Goal: Task Accomplishment & Management: Complete application form

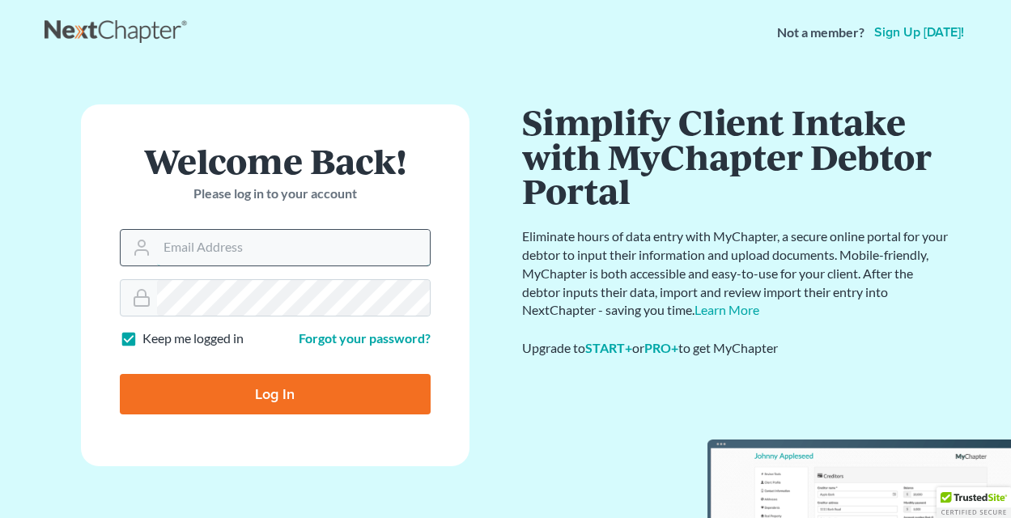
click at [163, 245] on input "Email Address" at bounding box center [293, 248] width 273 height 36
type input "sherryheaton@heatonlawfirm.com"
click at [266, 389] on input "Log In" at bounding box center [275, 394] width 311 height 40
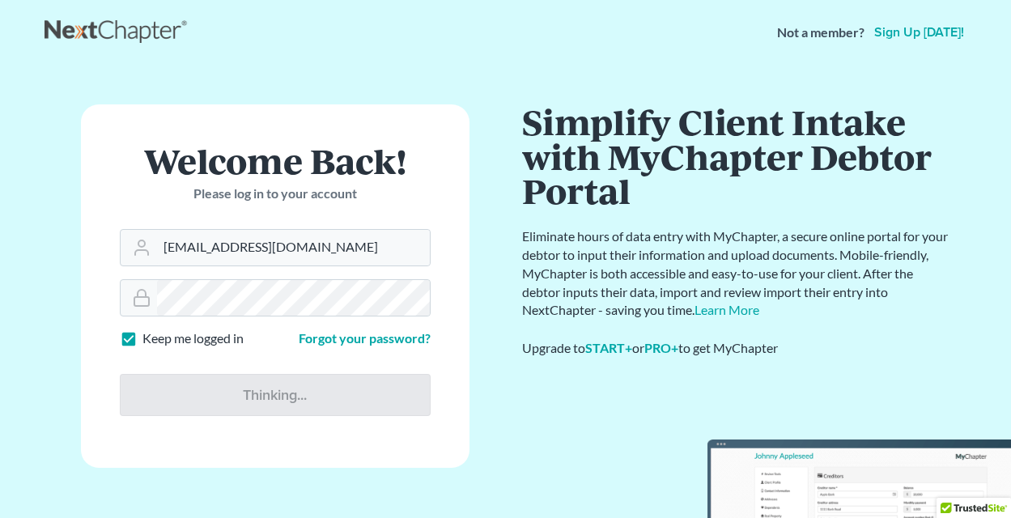
type input "Thinking..."
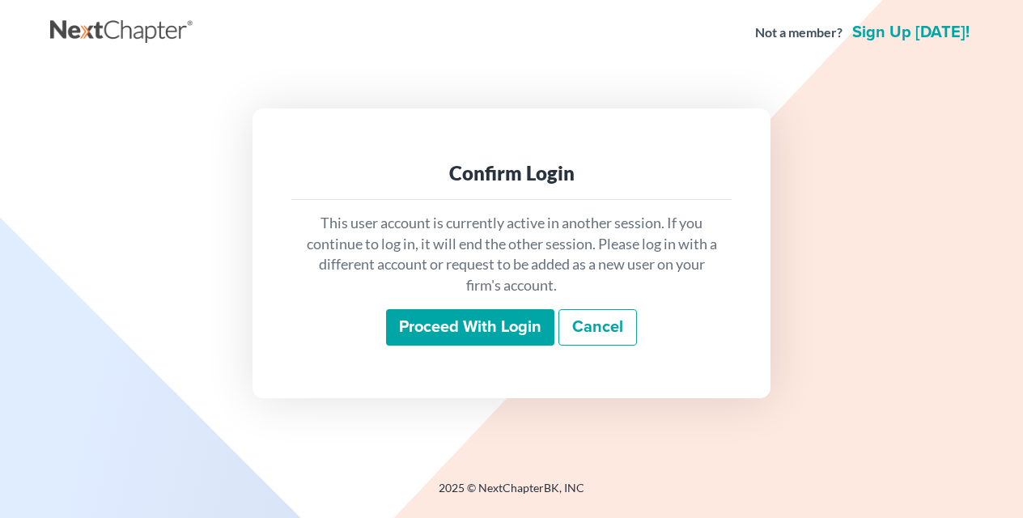
click at [473, 322] on input "Proceed with login" at bounding box center [470, 327] width 168 height 37
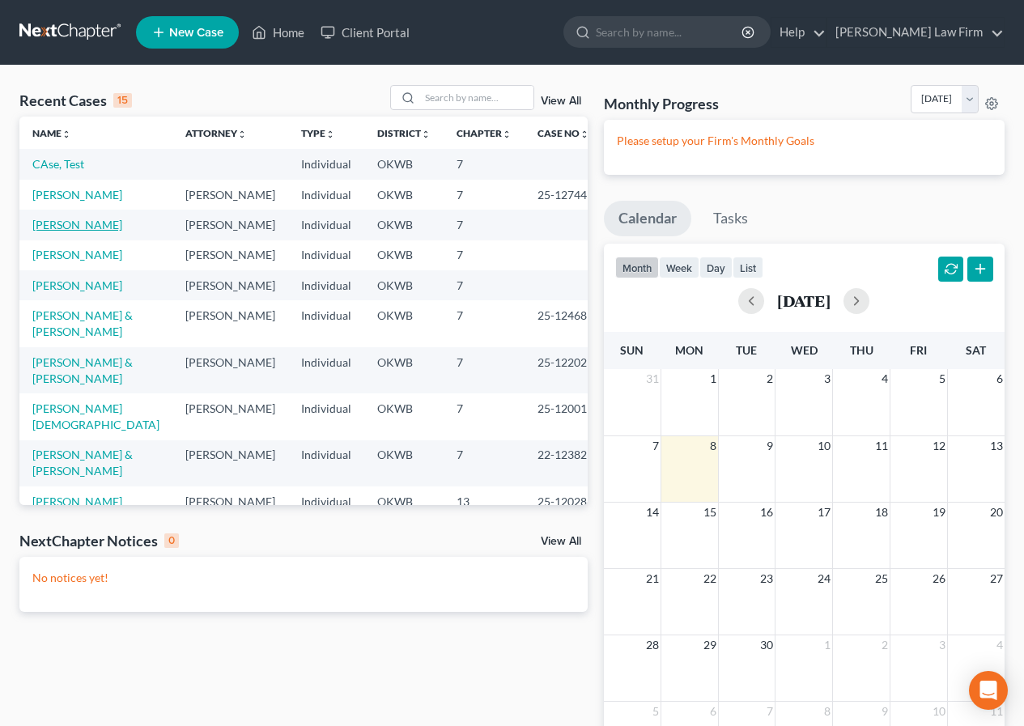
click at [84, 232] on link "[PERSON_NAME]" at bounding box center [77, 225] width 90 height 14
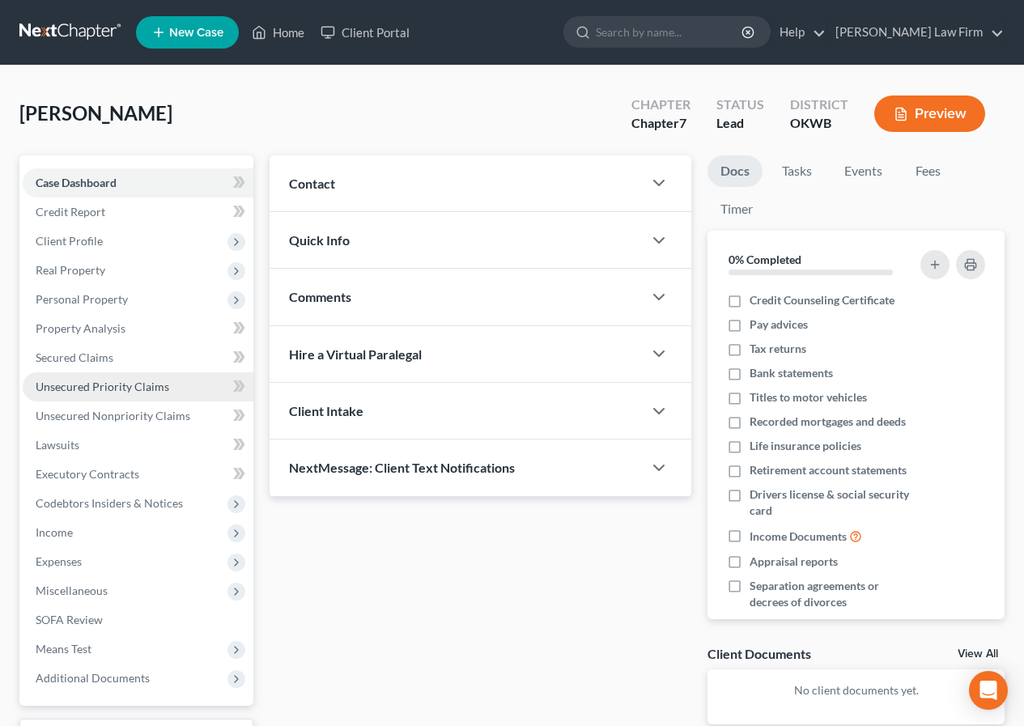
click at [147, 392] on span "Unsecured Priority Claims" at bounding box center [103, 387] width 134 height 14
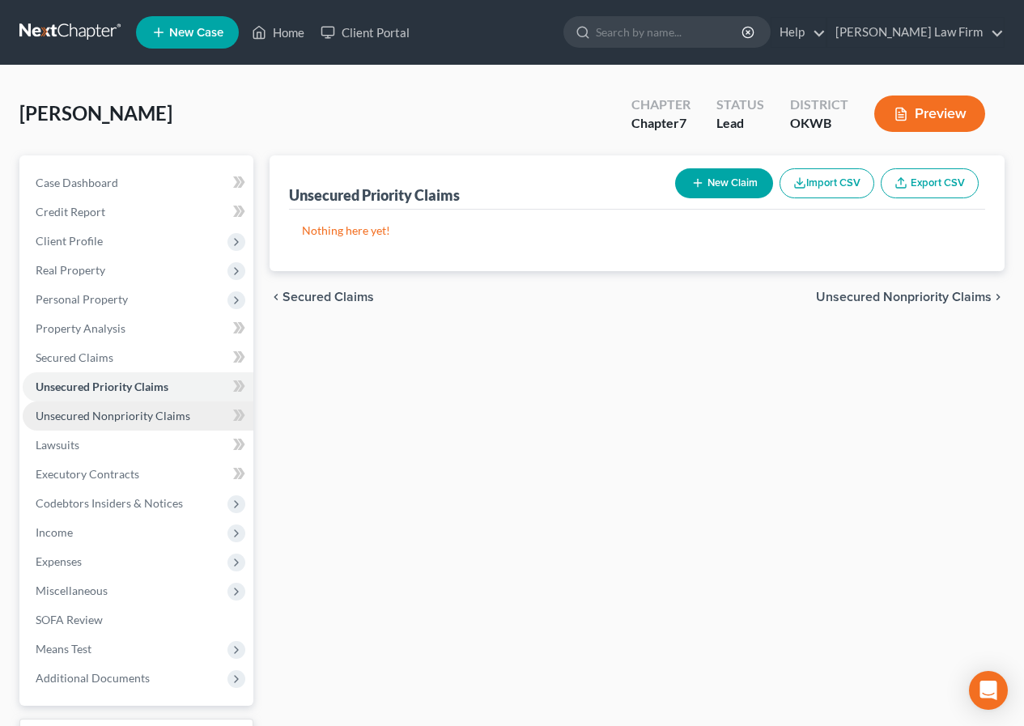
click at [147, 414] on span "Unsecured Nonpriority Claims" at bounding box center [113, 416] width 155 height 14
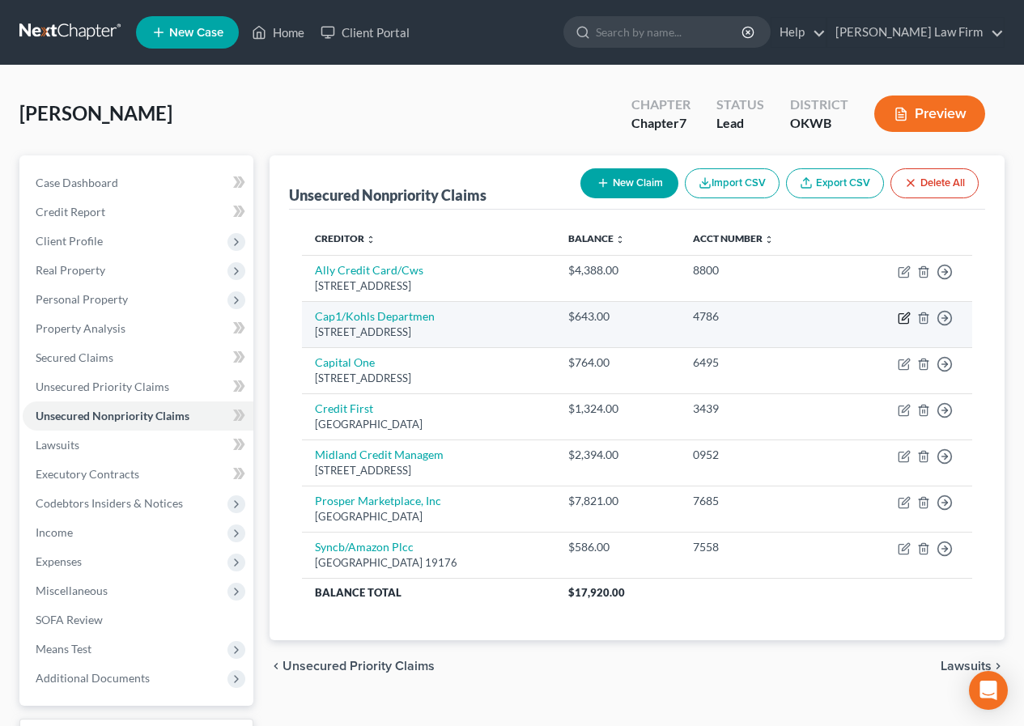
click at [903, 318] on icon "button" at bounding box center [904, 318] width 13 height 13
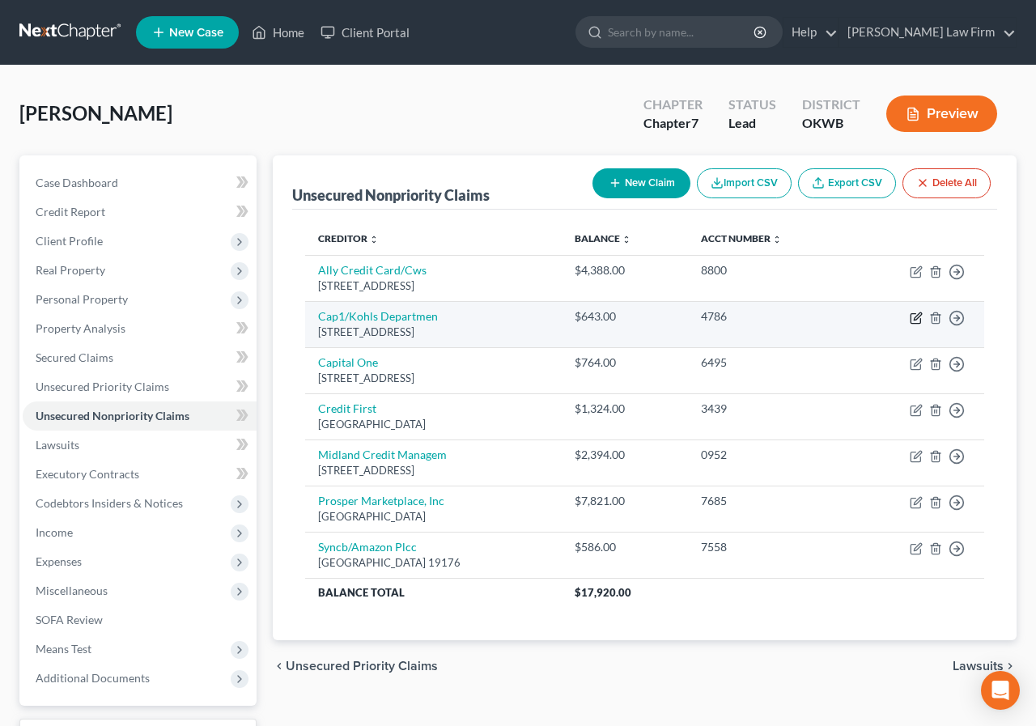
select select "46"
select select "2"
select select "0"
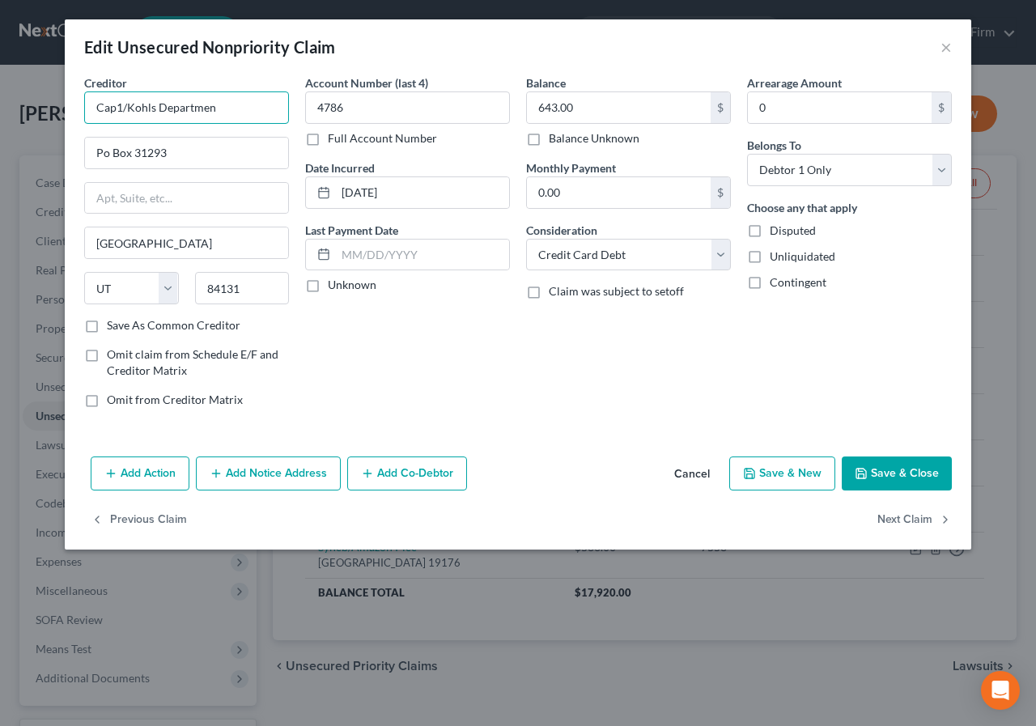
click at [190, 108] on input "Cap1/Kohls Departmen" at bounding box center [186, 107] width 205 height 32
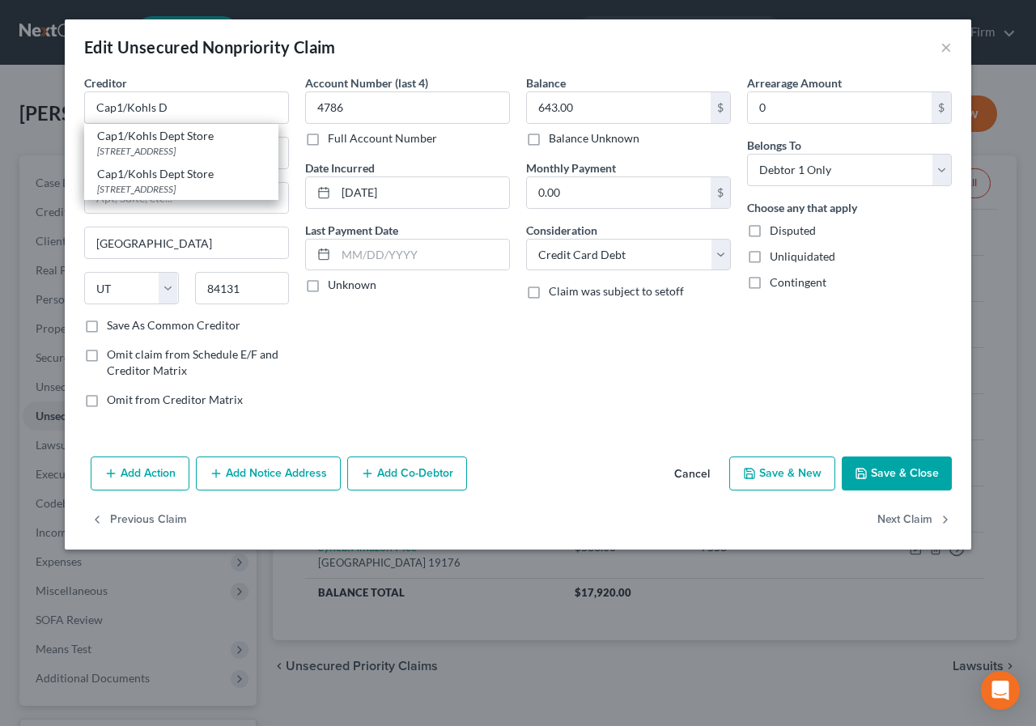
click at [373, 344] on div "Account Number (last 4) 4786 Full Account Number Date Incurred [DATE] Last Paym…" at bounding box center [407, 247] width 221 height 346
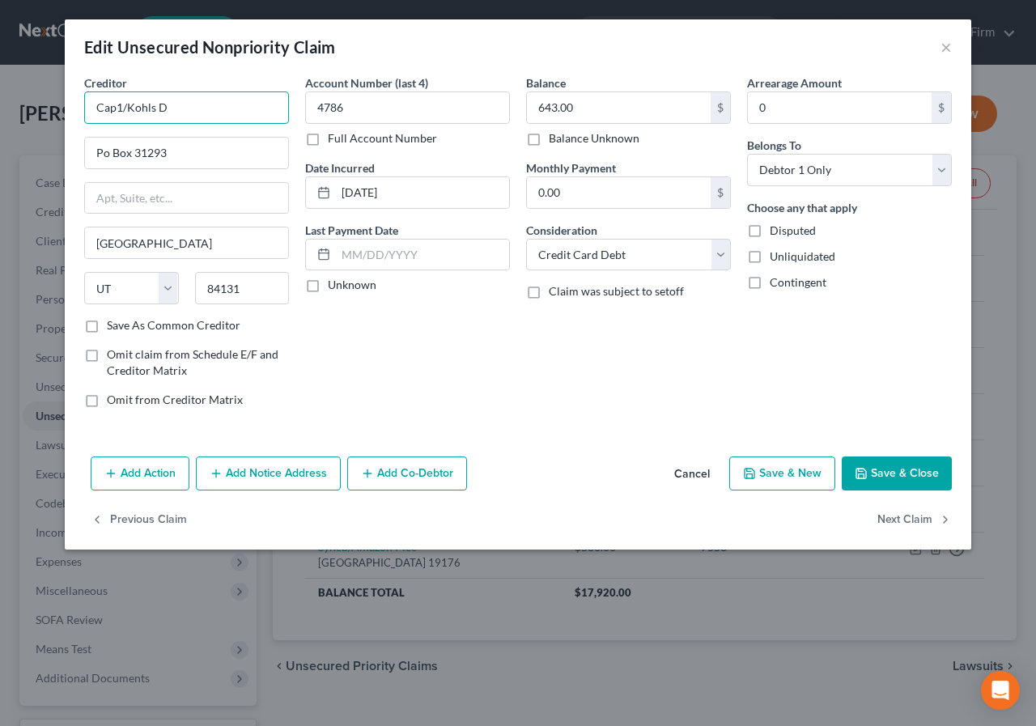
click at [164, 108] on input "Cap1/Kohls D" at bounding box center [186, 107] width 205 height 32
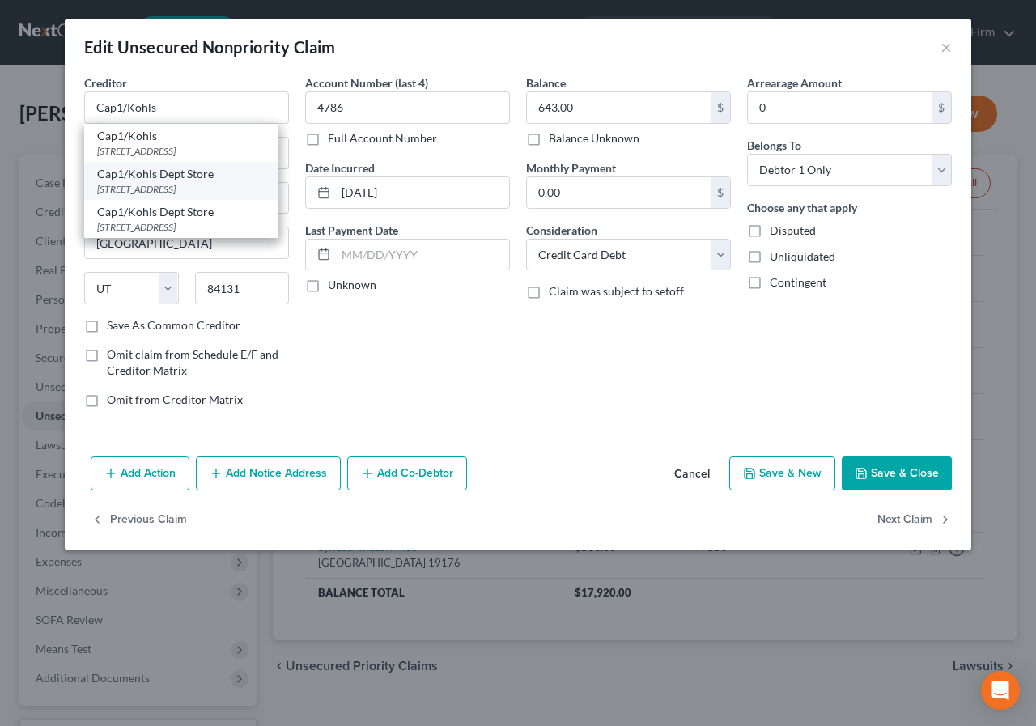
click at [196, 191] on div "[STREET_ADDRESS]" at bounding box center [181, 189] width 168 height 14
type input "Cap1/Kohls Dept Store"
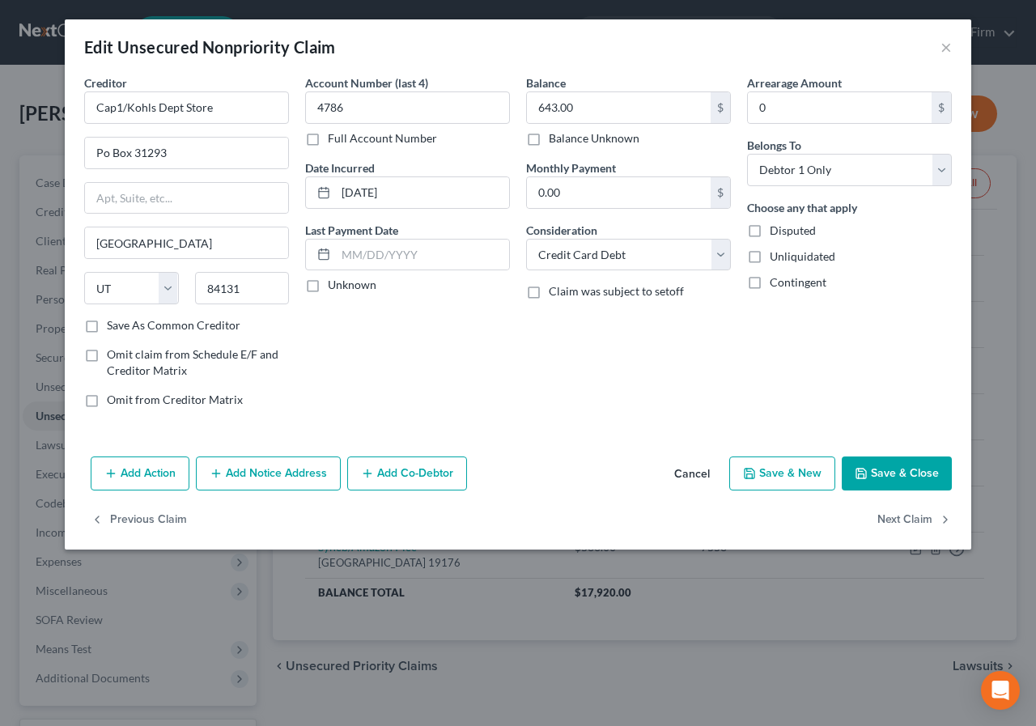
click at [107, 325] on label "Save As Common Creditor" at bounding box center [174, 325] width 134 height 16
click at [113, 325] on input "Save As Common Creditor" at bounding box center [118, 322] width 11 height 11
click at [911, 514] on button "Next Claim" at bounding box center [915, 521] width 74 height 34
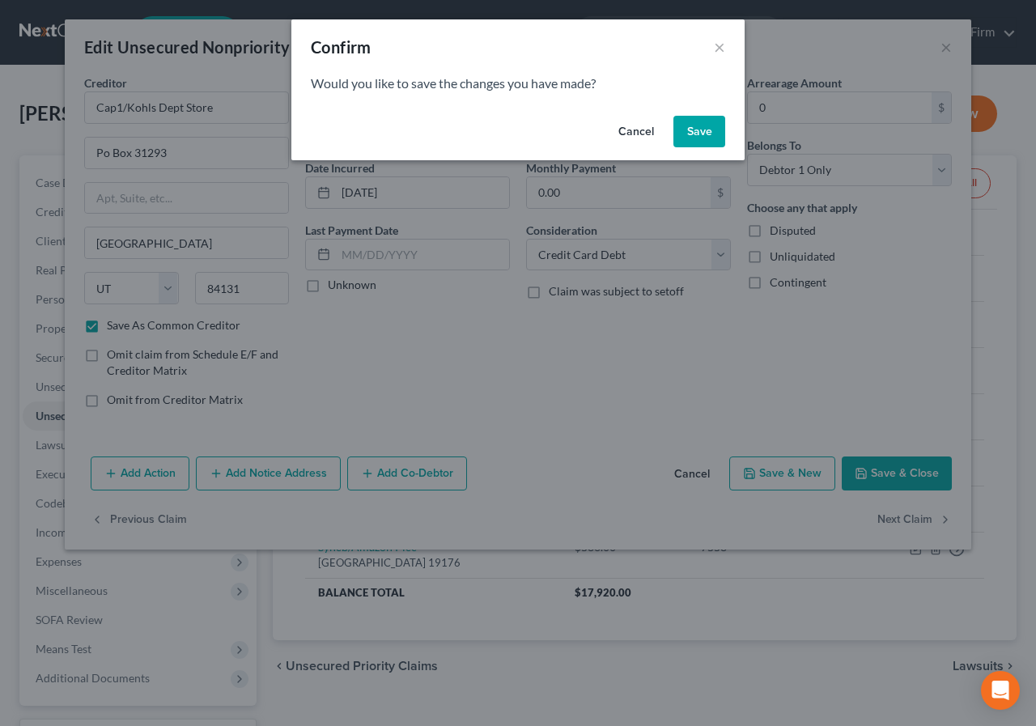
click at [689, 129] on button "Save" at bounding box center [700, 132] width 52 height 32
checkbox input "false"
select select "46"
select select "2"
select select "0"
